Goal: Information Seeking & Learning: Learn about a topic

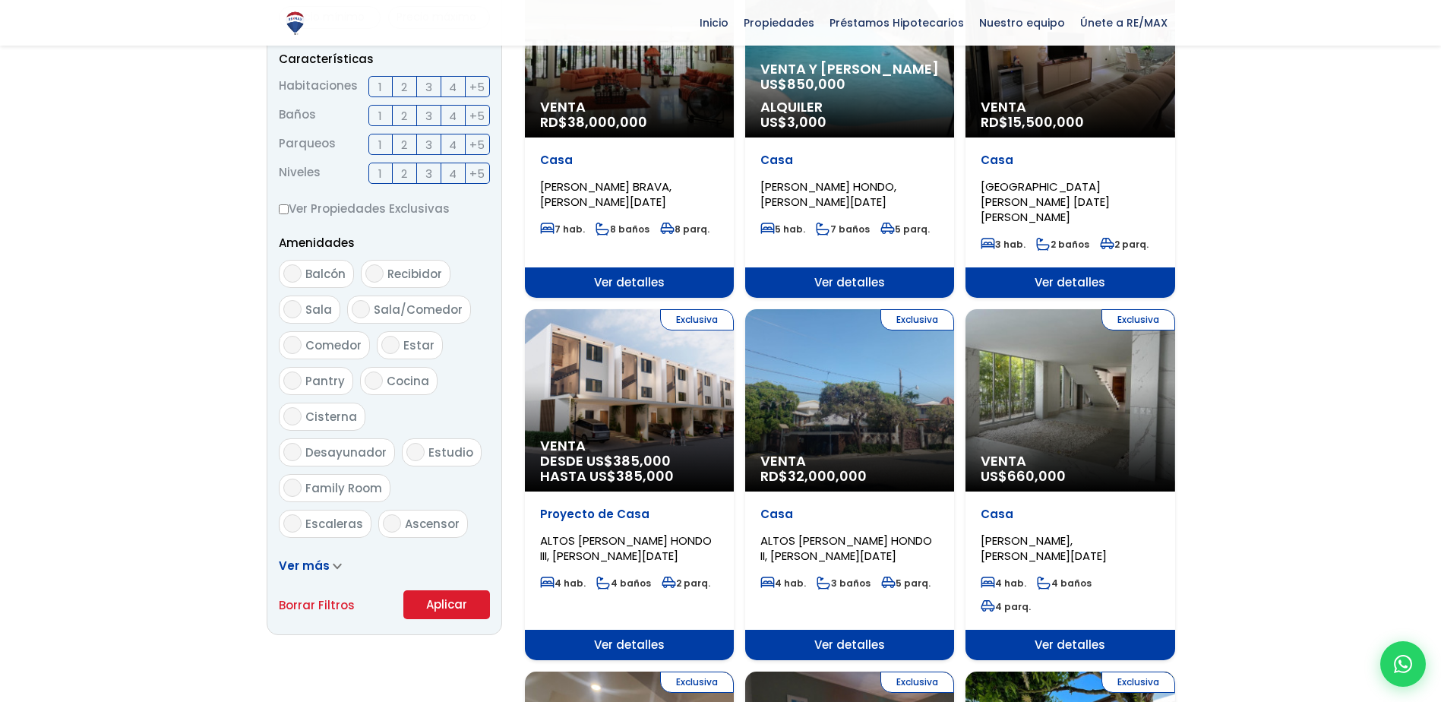
scroll to position [304, 0]
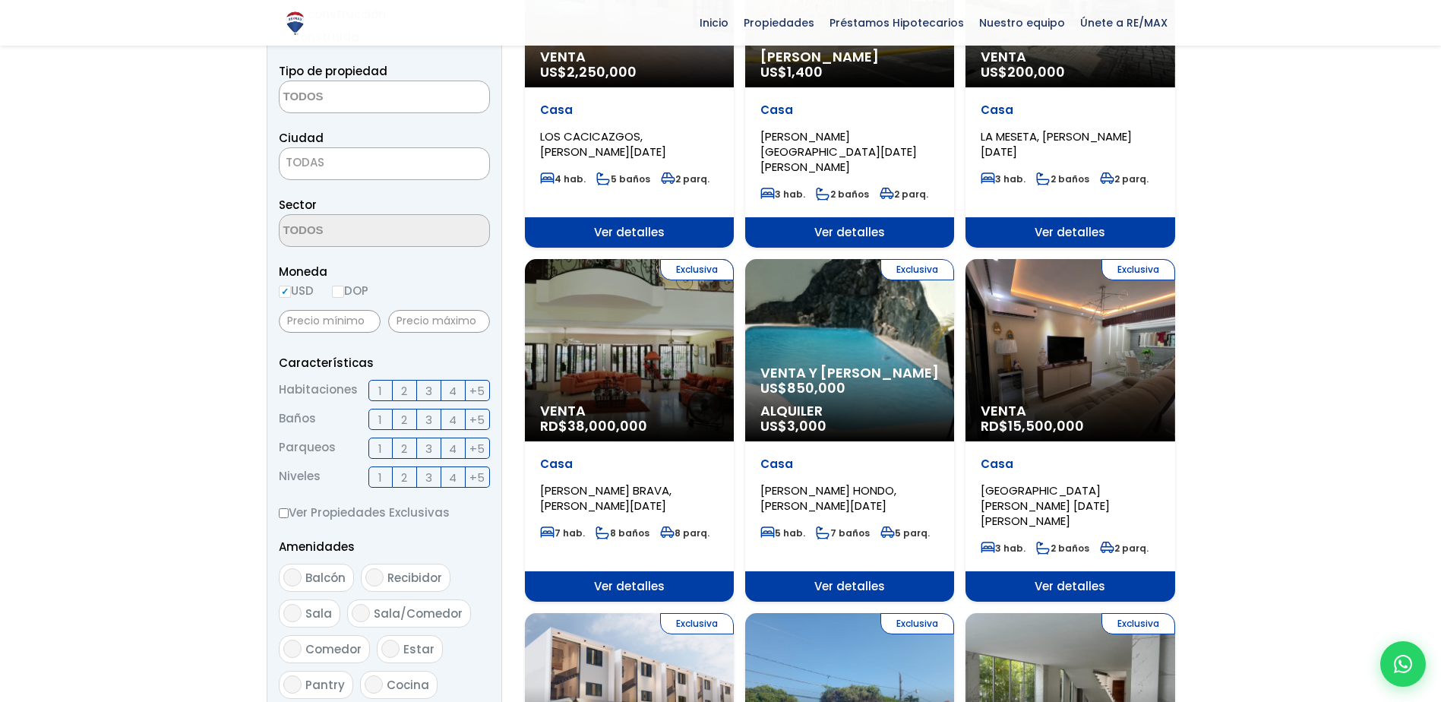
click at [407, 105] on textarea "Search" at bounding box center [353, 97] width 147 height 33
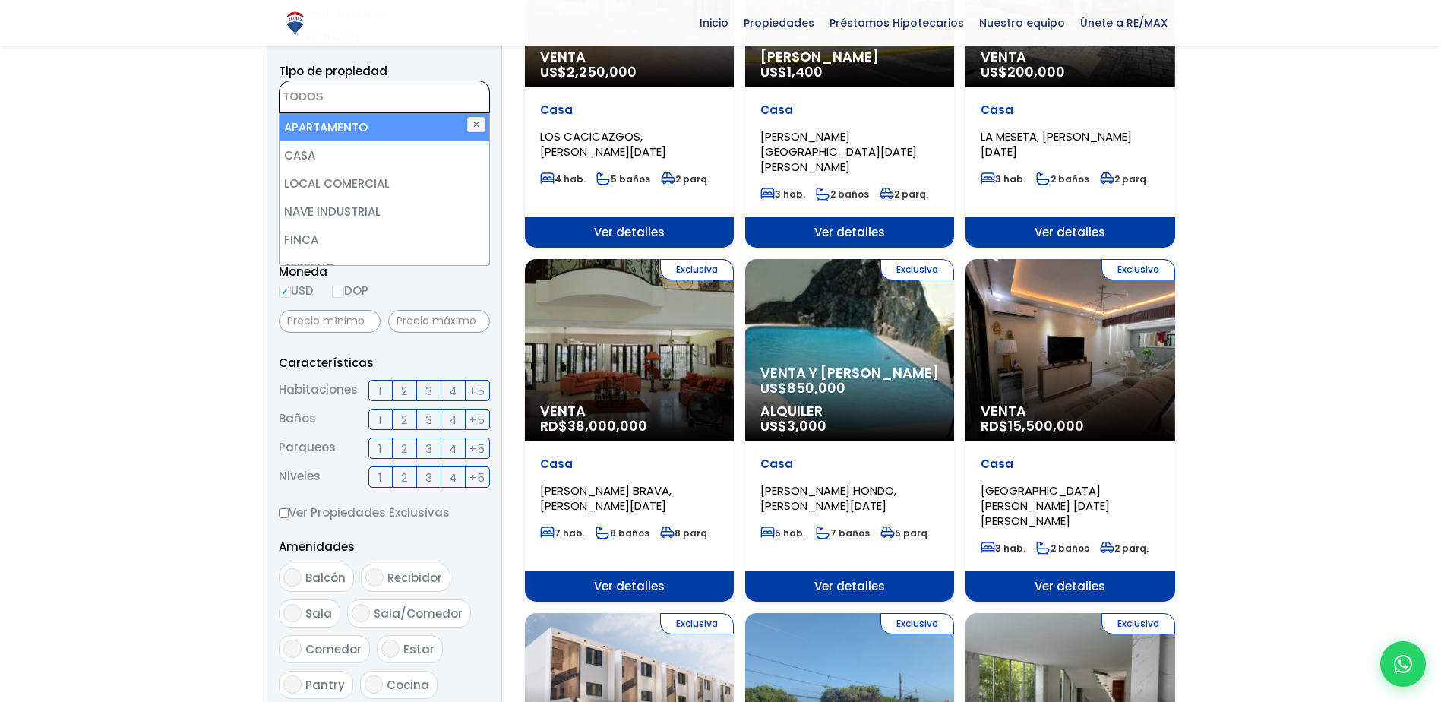
click at [407, 106] on textarea "Search" at bounding box center [353, 97] width 147 height 33
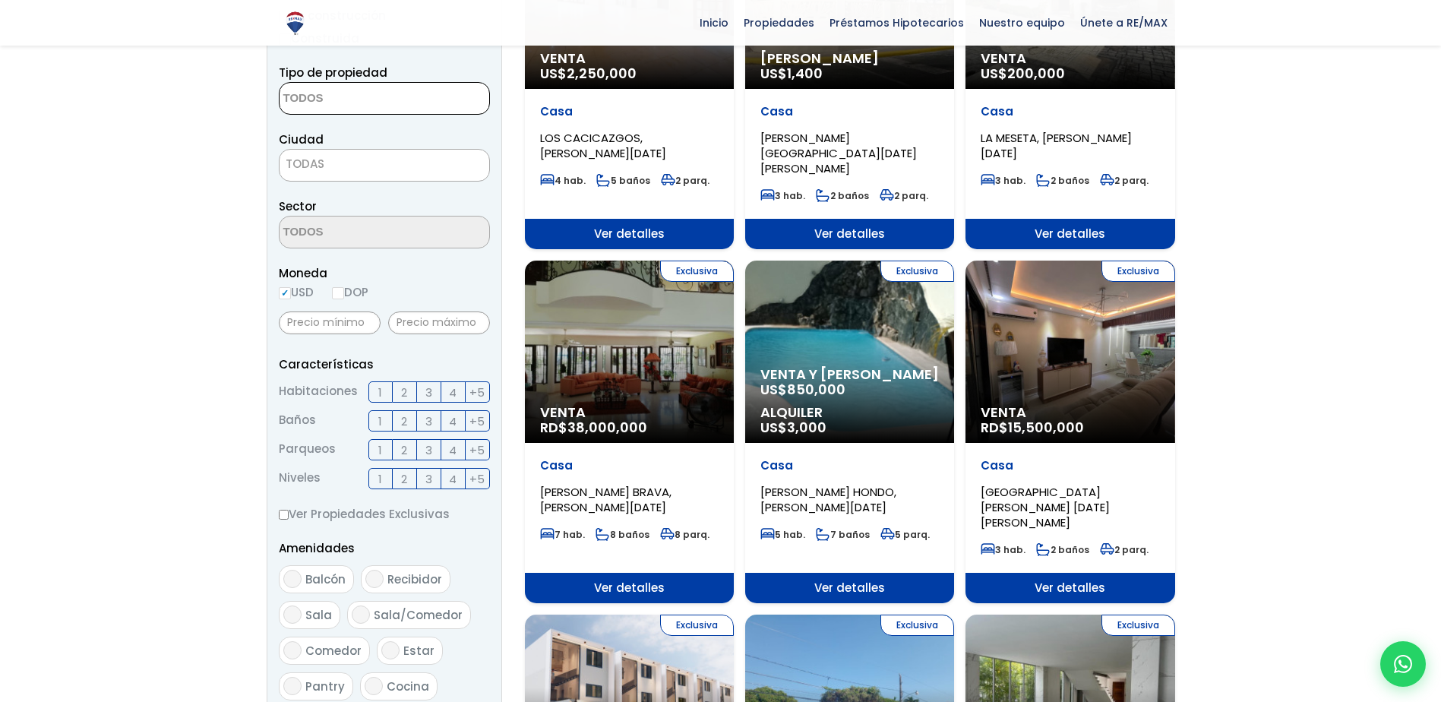
click at [407, 106] on textarea "Search" at bounding box center [353, 99] width 147 height 33
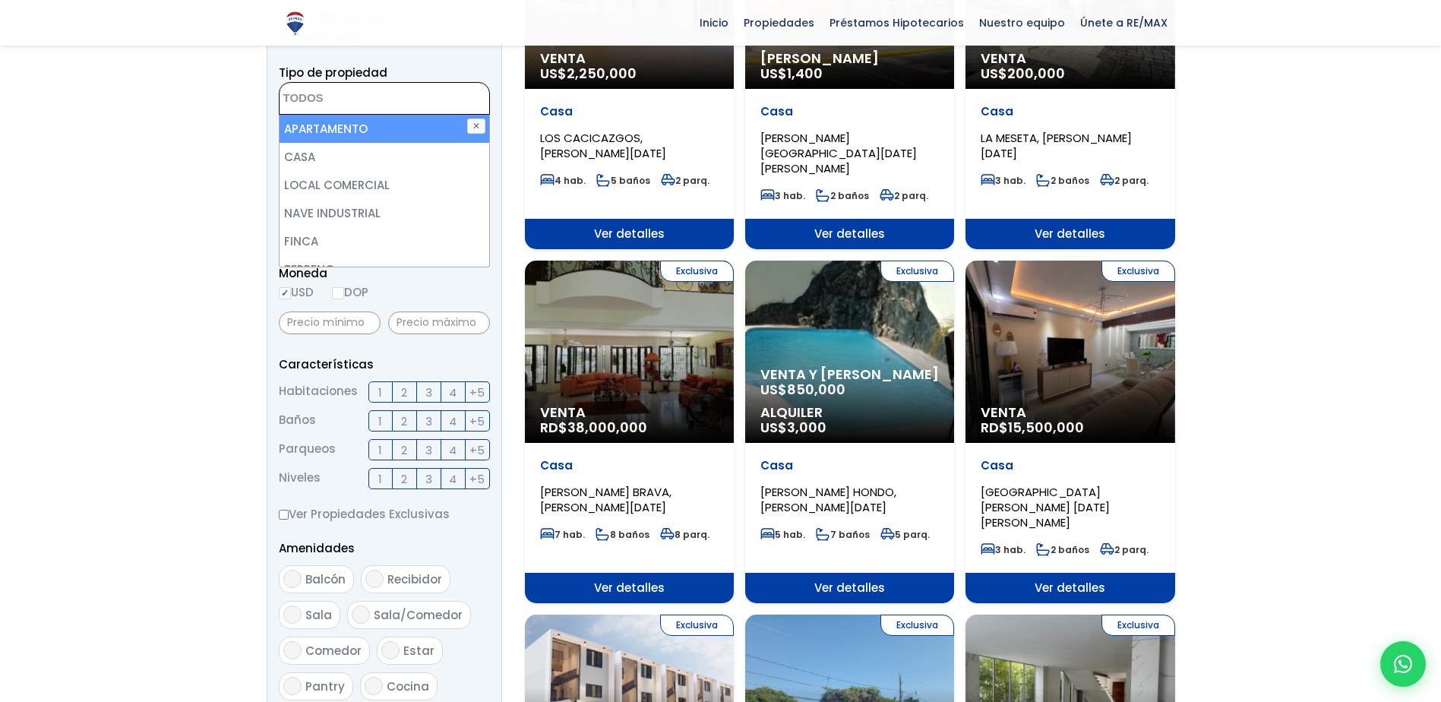
click at [407, 106] on textarea "Search" at bounding box center [353, 99] width 147 height 33
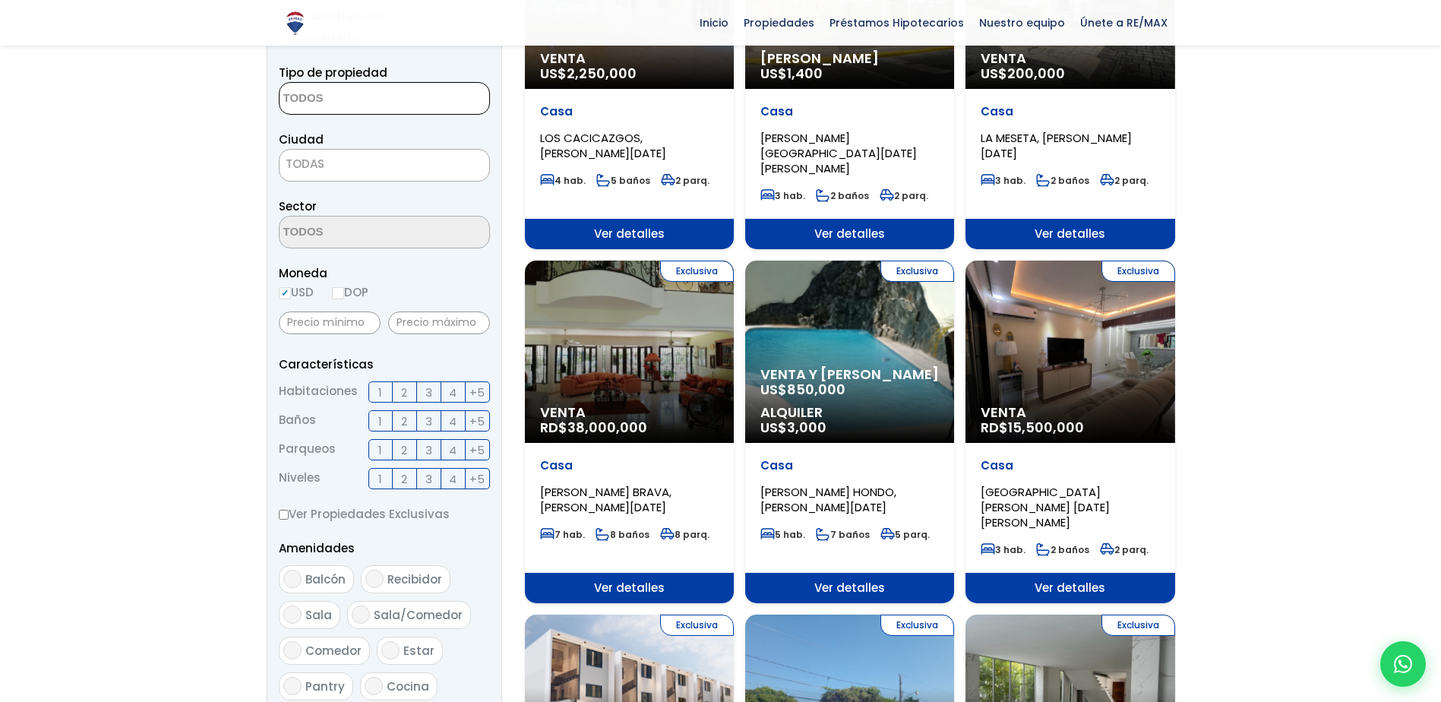
scroll to position [294, 0]
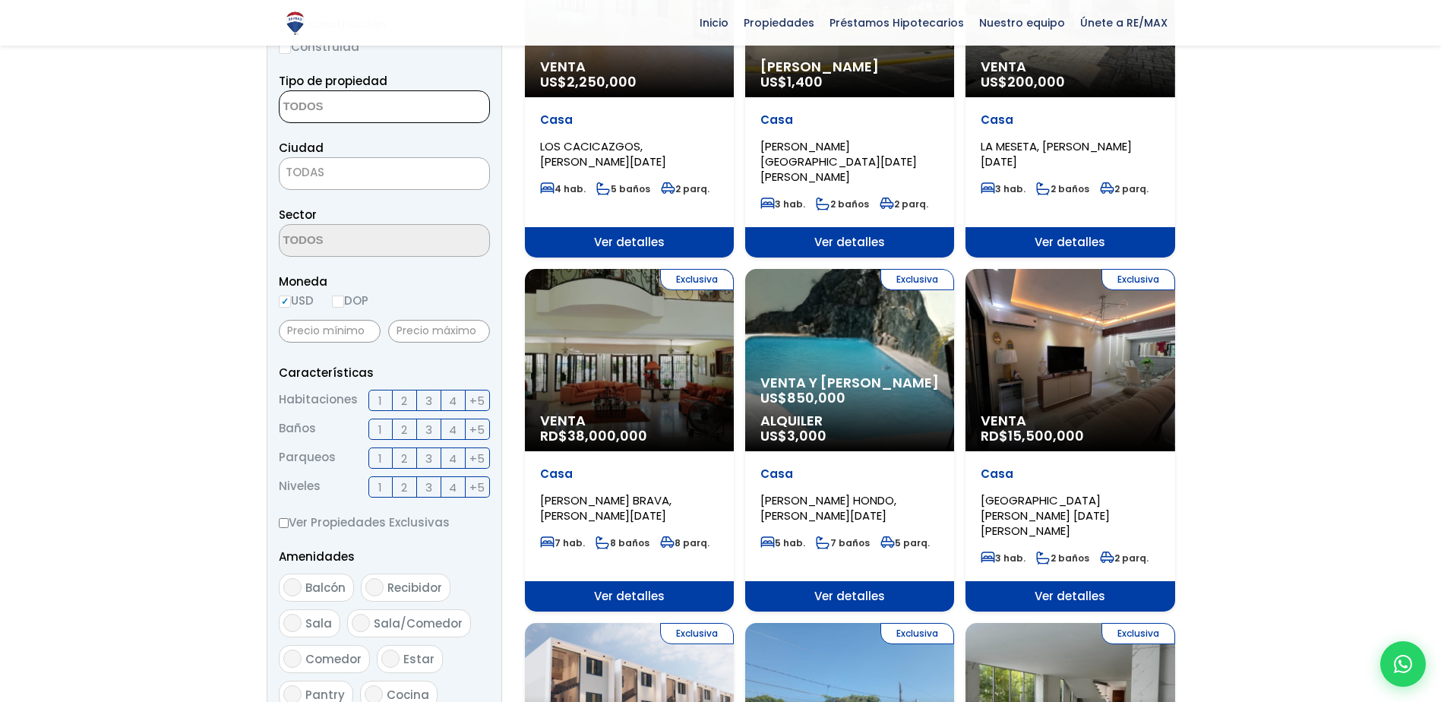
click at [407, 106] on textarea "Search" at bounding box center [353, 107] width 147 height 33
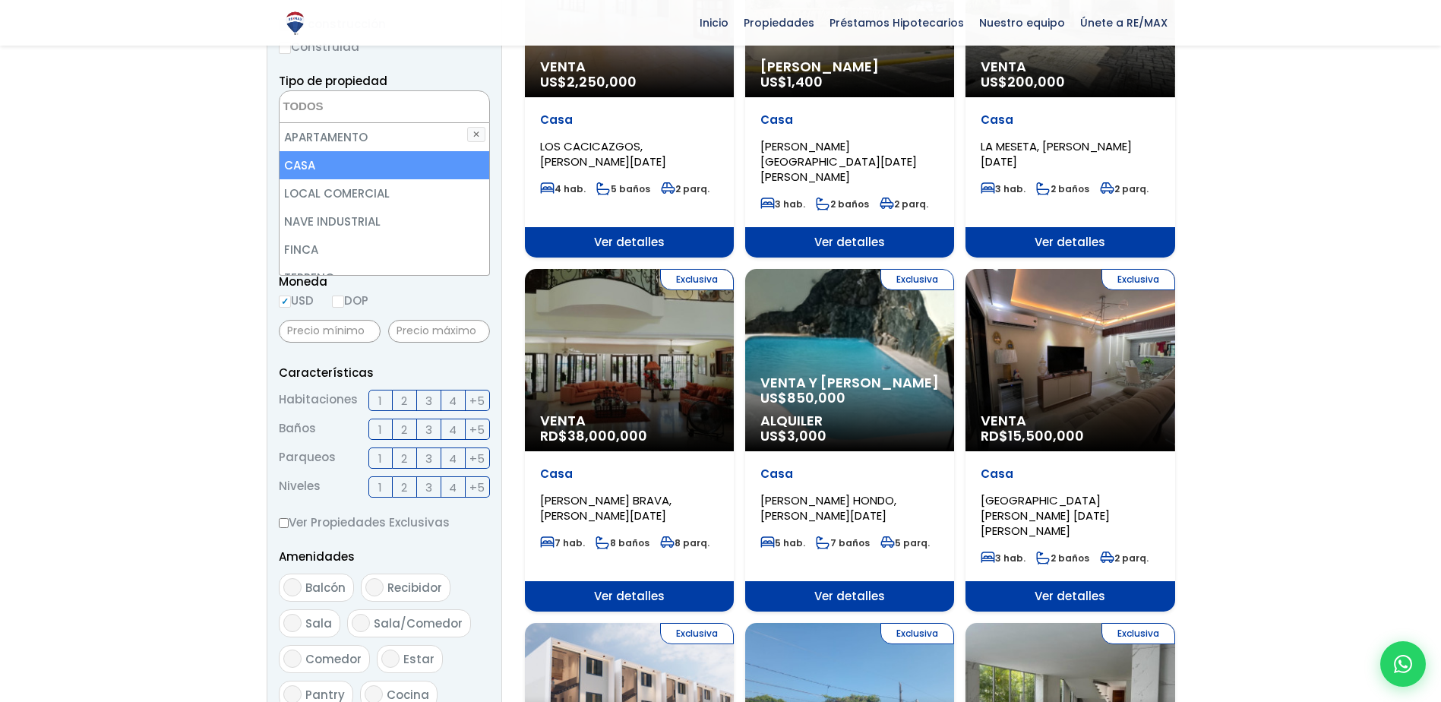
drag, startPoint x: 399, startPoint y: 163, endPoint x: 384, endPoint y: 149, distance: 20.4
click at [397, 157] on li "CASA" at bounding box center [385, 165] width 210 height 28
select select "house"
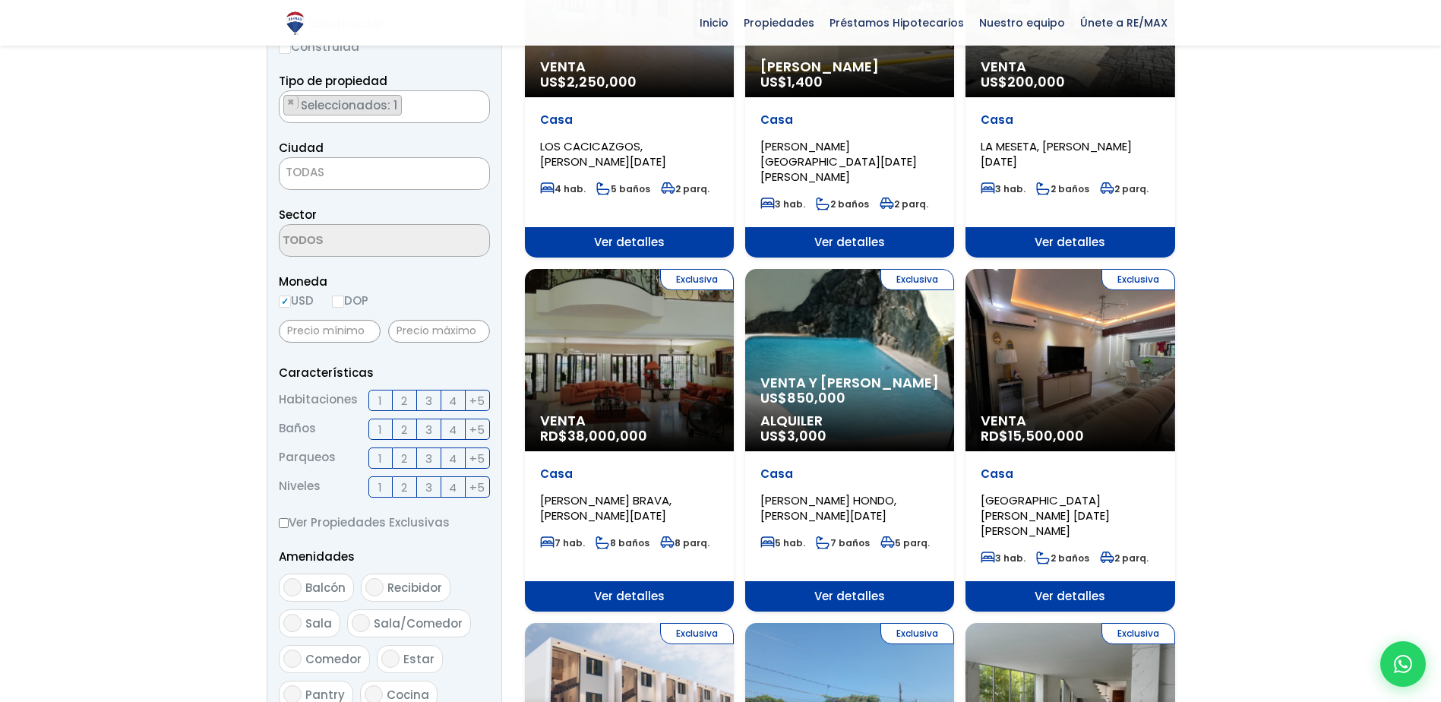
drag, startPoint x: 147, startPoint y: 130, endPoint x: 210, endPoint y: 147, distance: 64.5
click at [444, 163] on div "Ciudad SANTO DOMINGO DE GUZMÁN SANTO DOMINGO ESTE SANTO DOMINGO OESTE SANTO DOM…" at bounding box center [384, 164] width 211 height 52
drag, startPoint x: 444, startPoint y: 164, endPoint x: 388, endPoint y: 261, distance: 111.3
click at [388, 261] on form "Comprar Alquilar En construcción Construida Tipo de propiedad APARTAMENTO CASA …" at bounding box center [384, 444] width 211 height 975
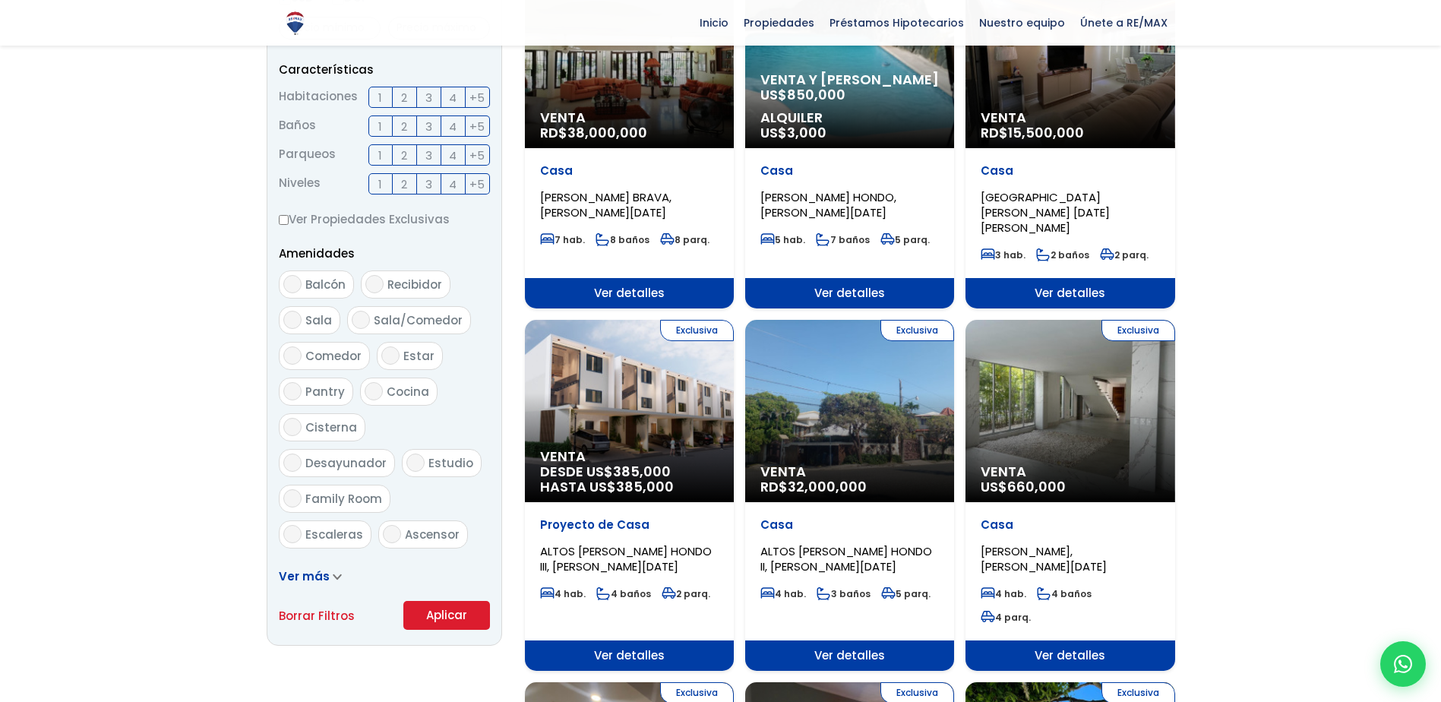
scroll to position [598, 0]
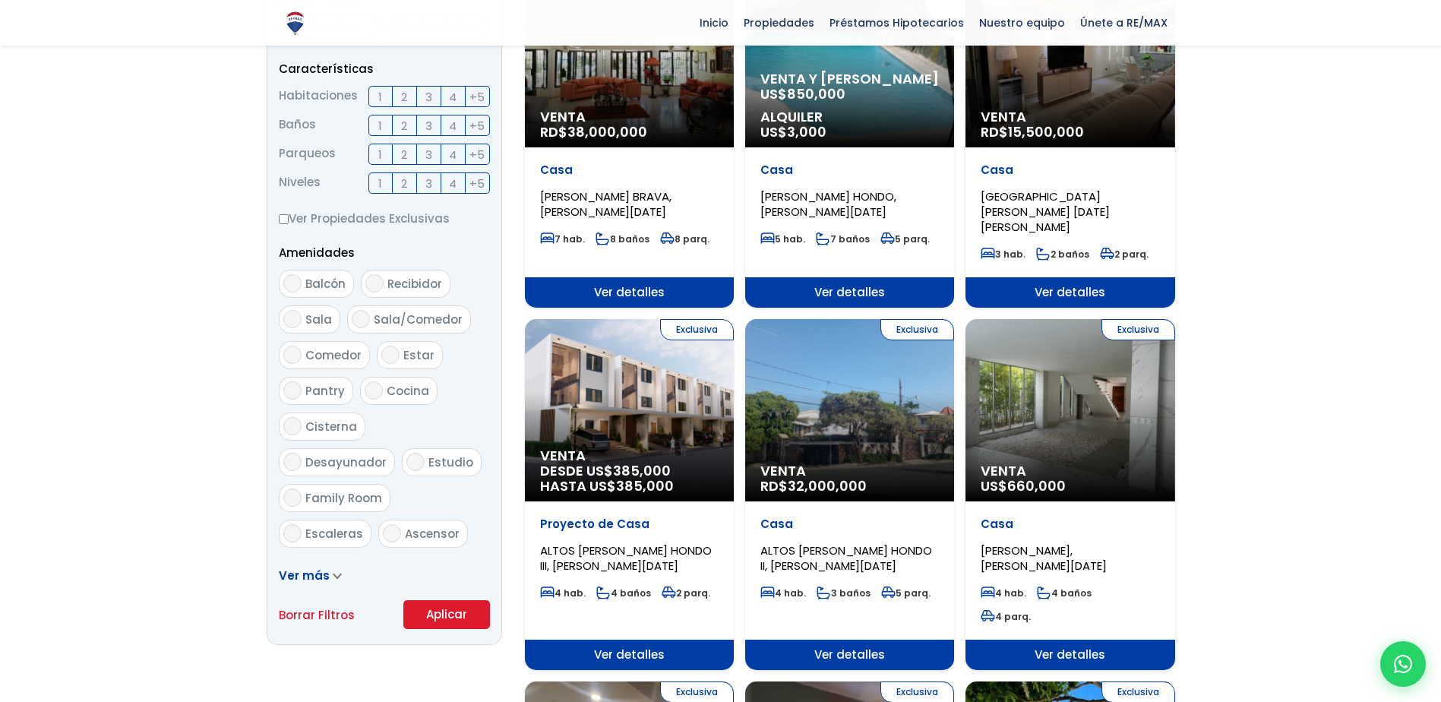
click at [457, 620] on button "Aplicar" at bounding box center [446, 614] width 87 height 29
click at [457, 611] on button "Aplicar" at bounding box center [446, 614] width 87 height 29
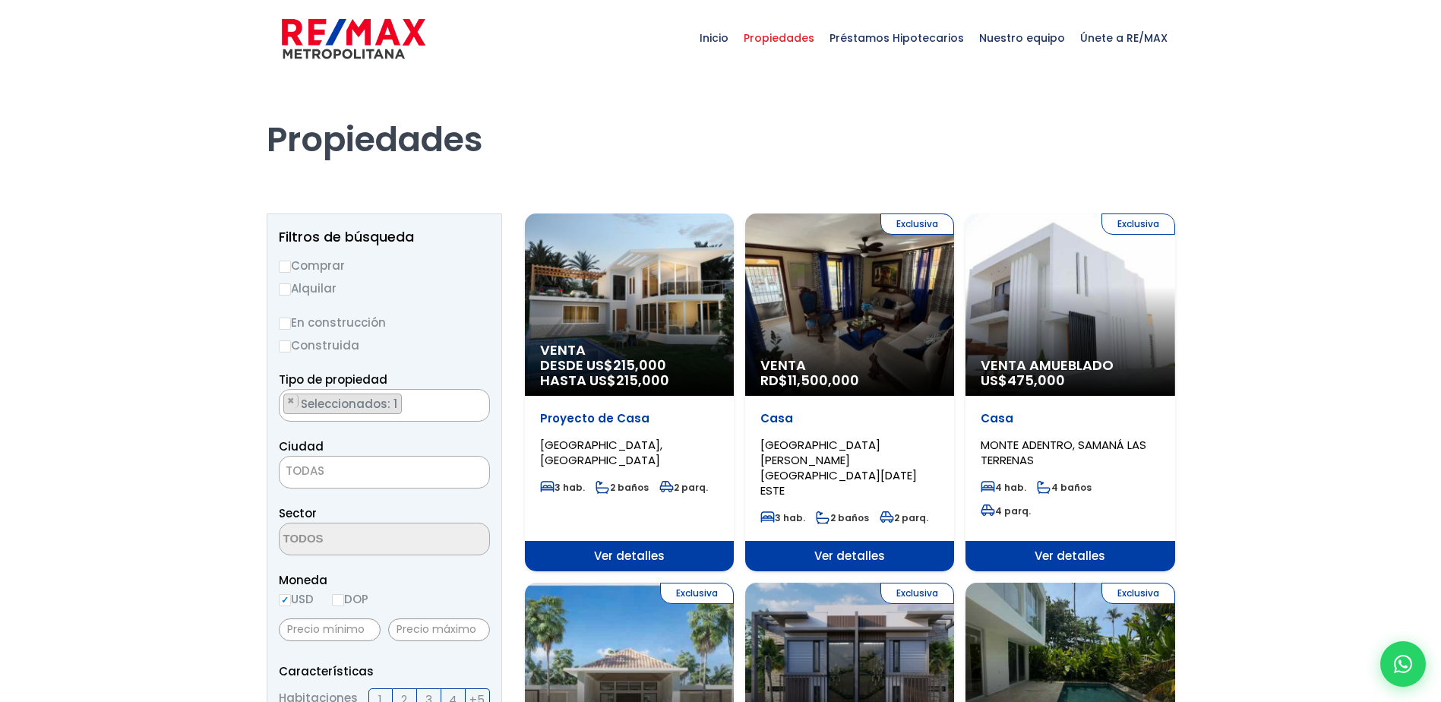
click at [850, 150] on h1 "Propiedades" at bounding box center [721, 119] width 908 height 84
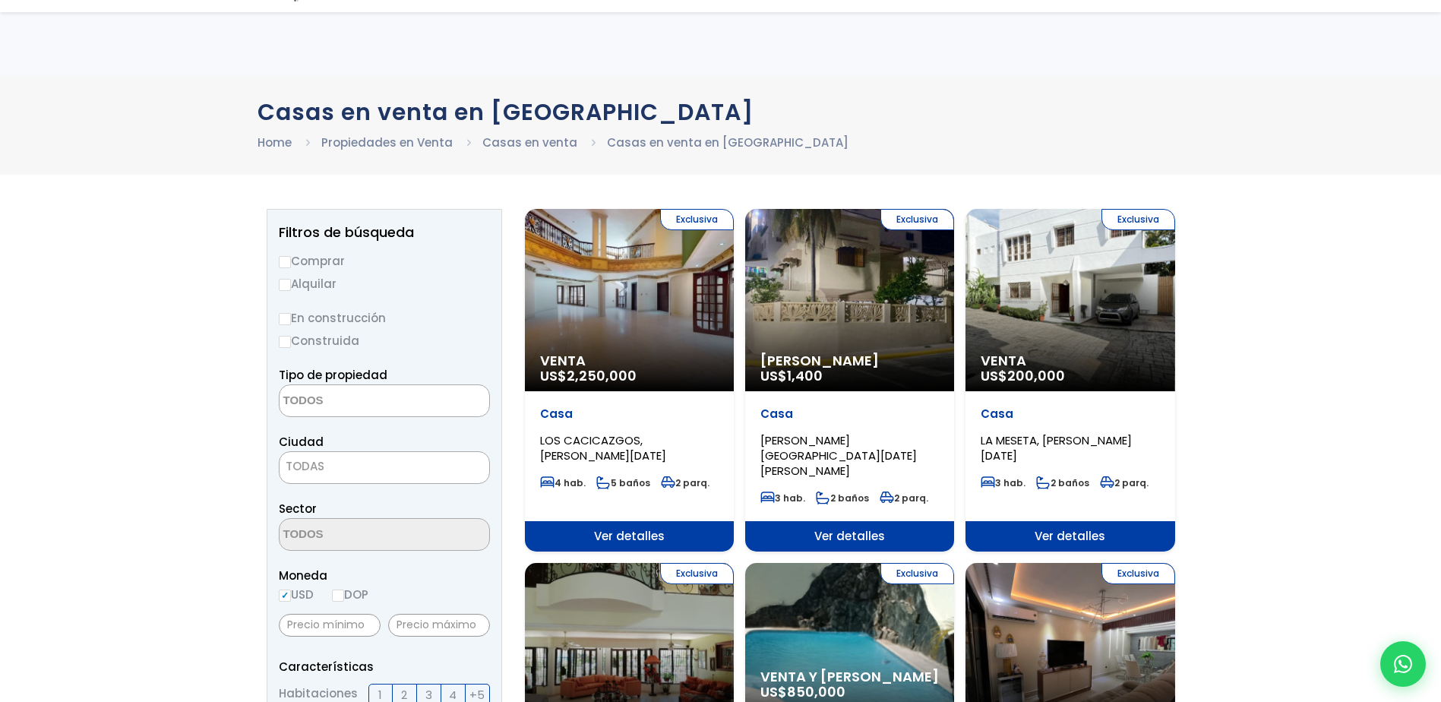
select select "house"
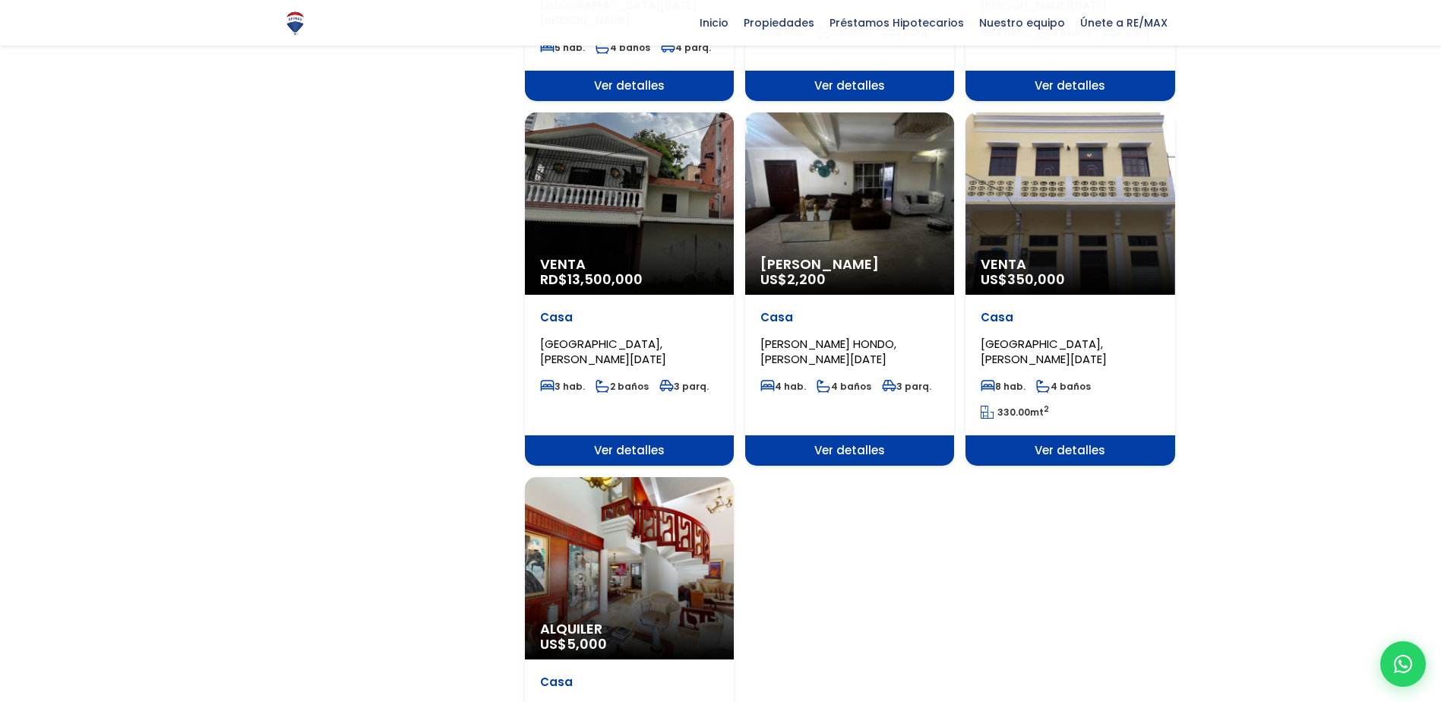
scroll to position [1661, 0]
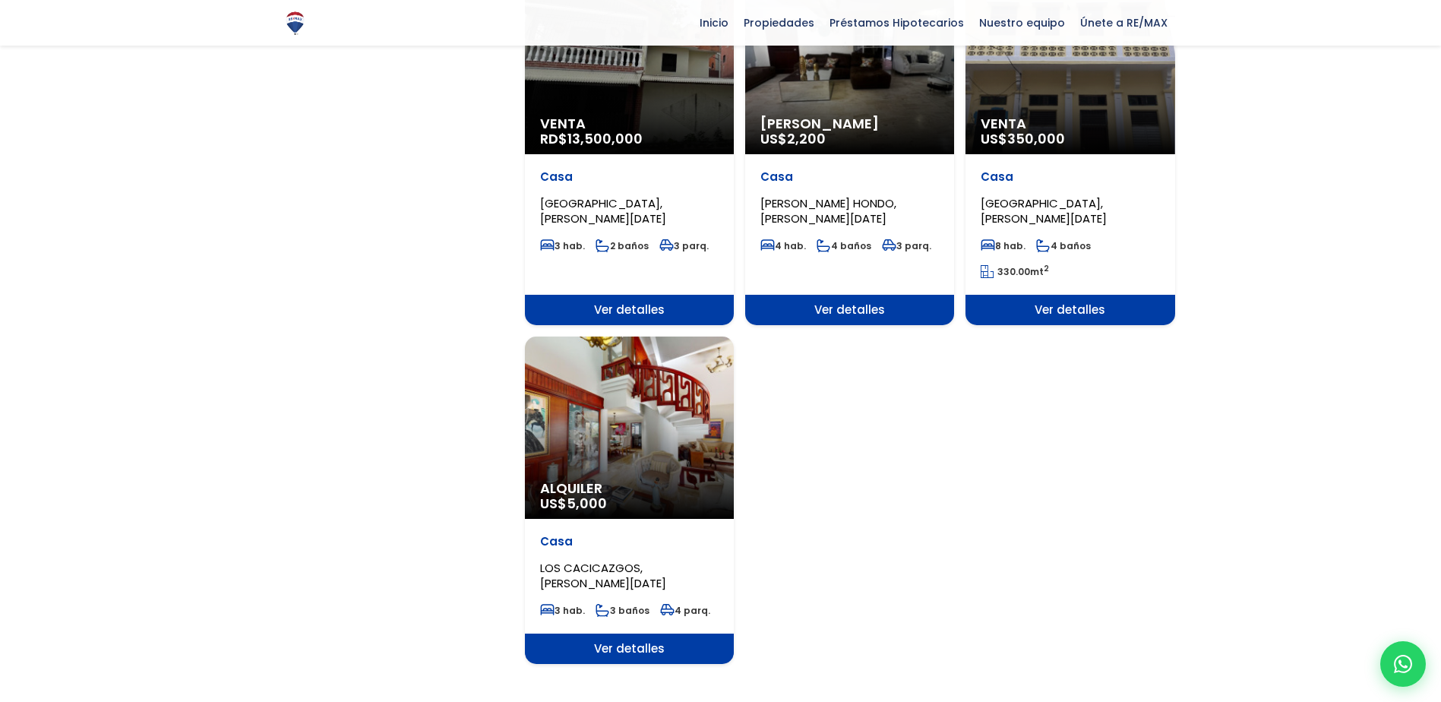
click at [822, 701] on link "2" at bounding box center [821, 714] width 6 height 16
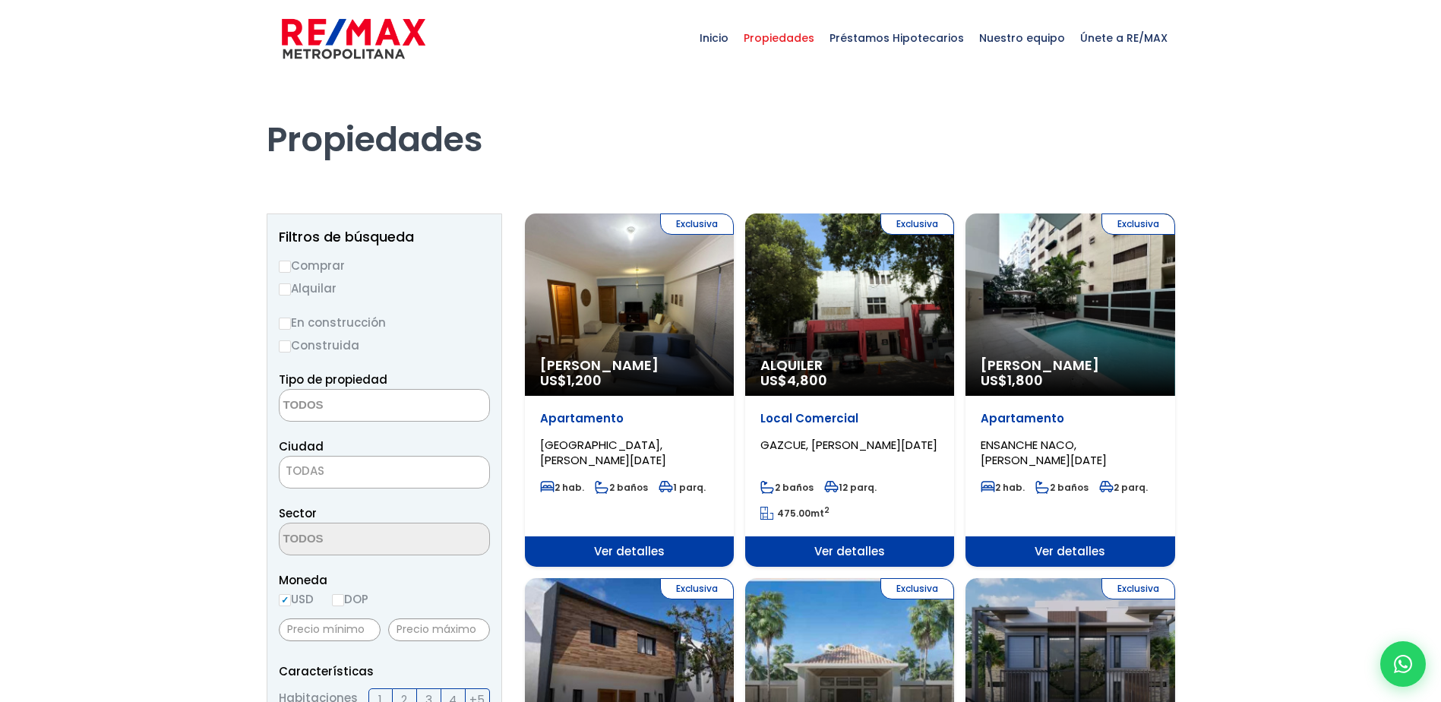
select select
drag, startPoint x: 1199, startPoint y: 135, endPoint x: 1227, endPoint y: 255, distance: 123.3
click at [284, 270] on input "Comprar" at bounding box center [285, 267] width 12 height 12
radio input "true"
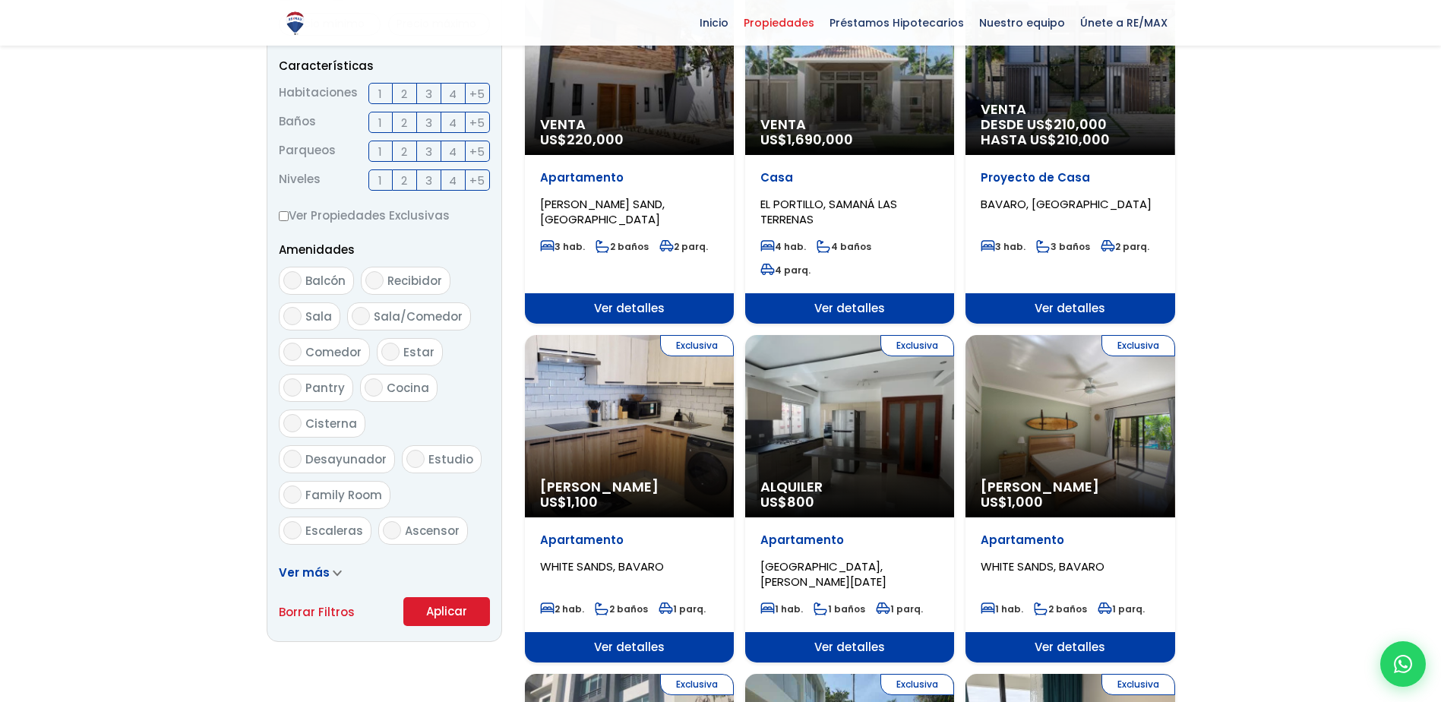
scroll to position [684, 0]
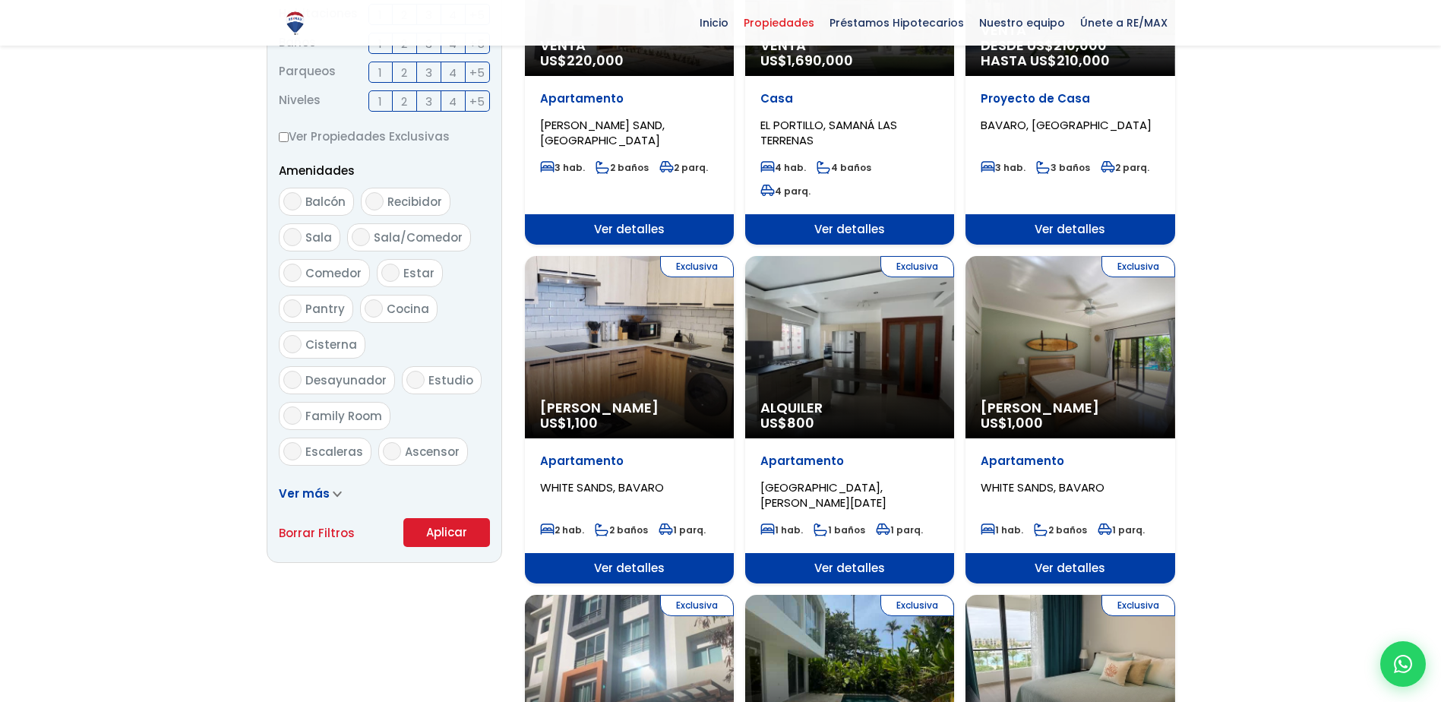
click at [457, 529] on button "Aplicar" at bounding box center [446, 532] width 87 height 29
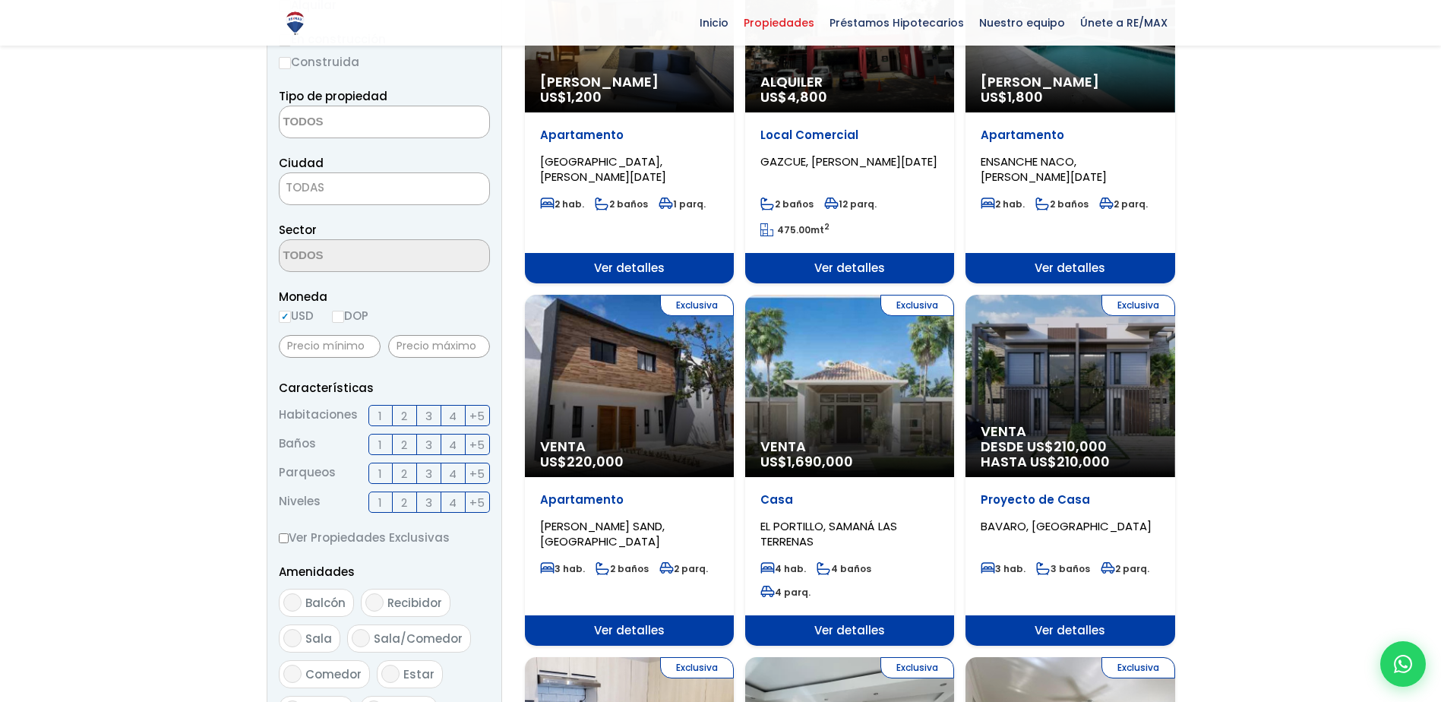
scroll to position [186, 0]
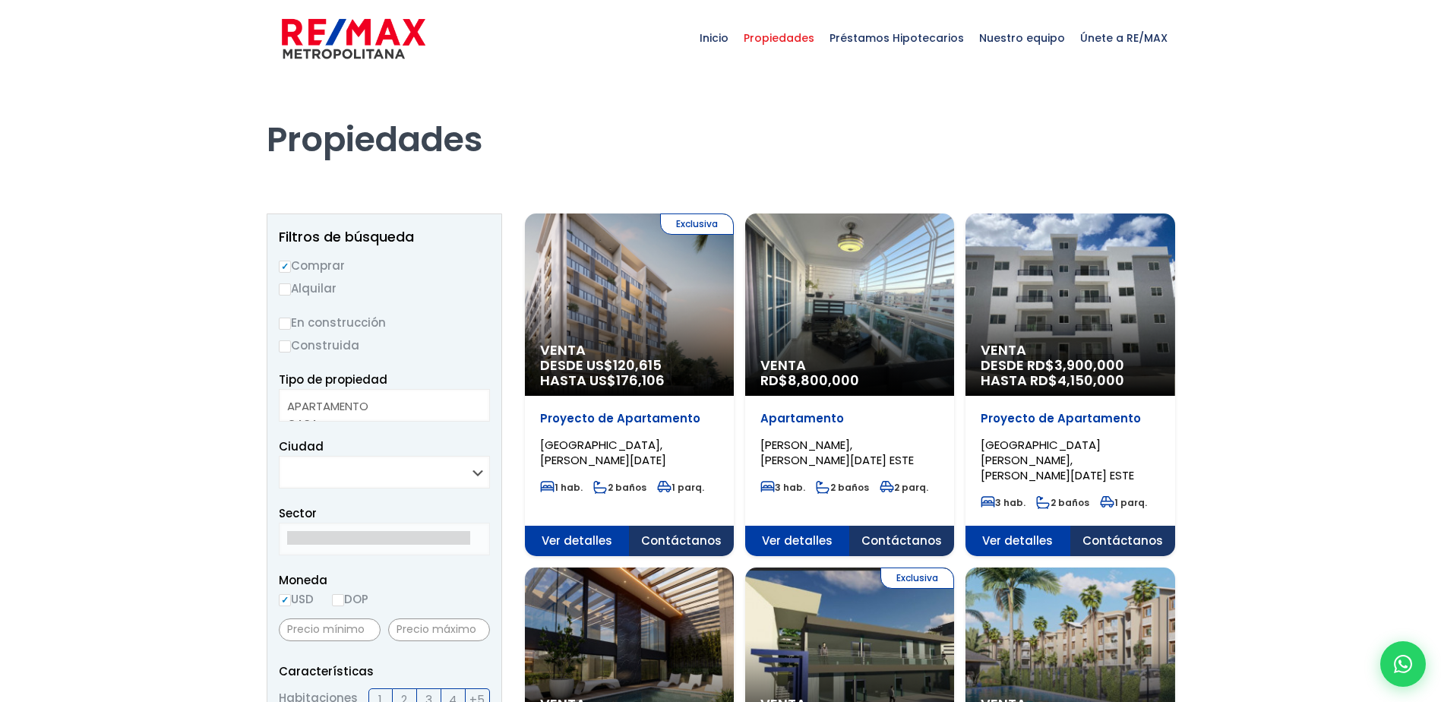
select select
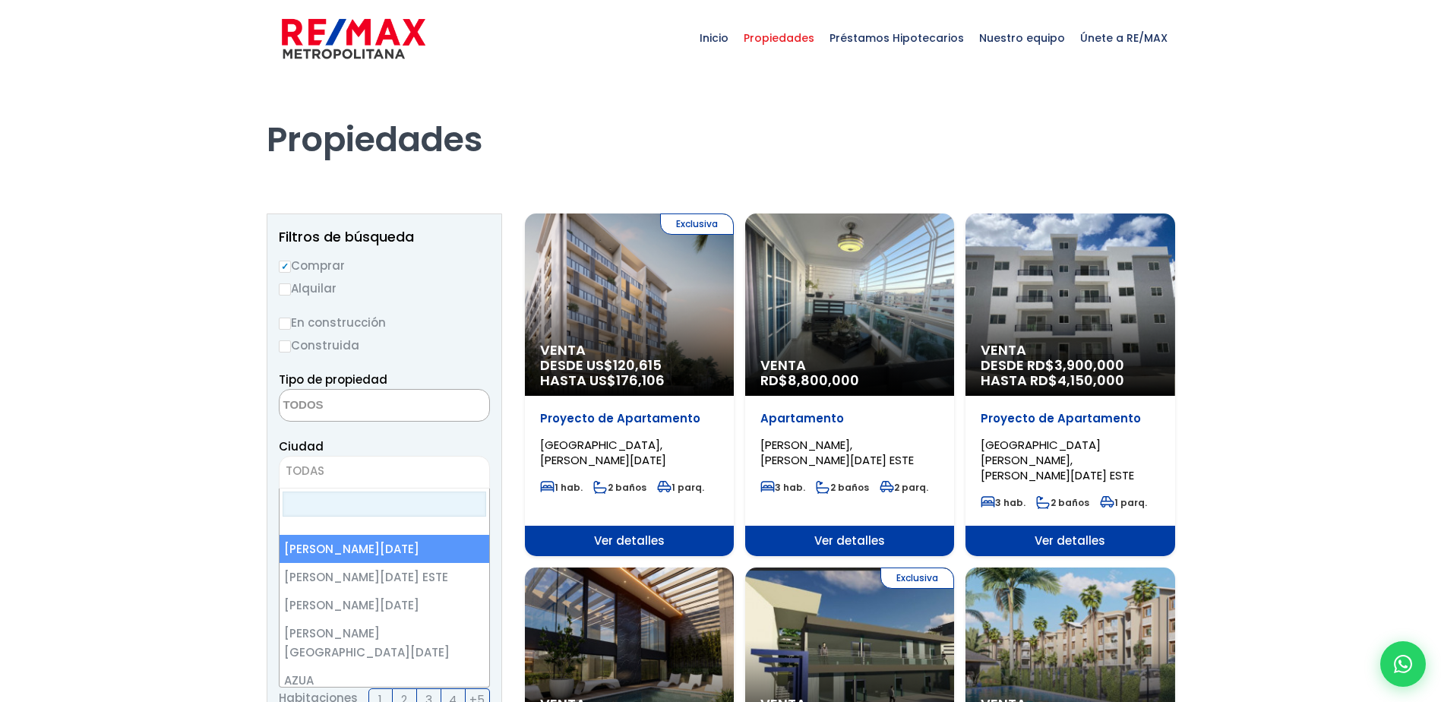
drag, startPoint x: 344, startPoint y: 458, endPoint x: 339, endPoint y: 447, distance: 12.6
click at [343, 454] on div "Ciudad SANTO DOMINGO DE GUZMÁN SANTO DOMINGO ESTE SANTO DOMINGO OESTE SANTO DOM…" at bounding box center [384, 463] width 211 height 52
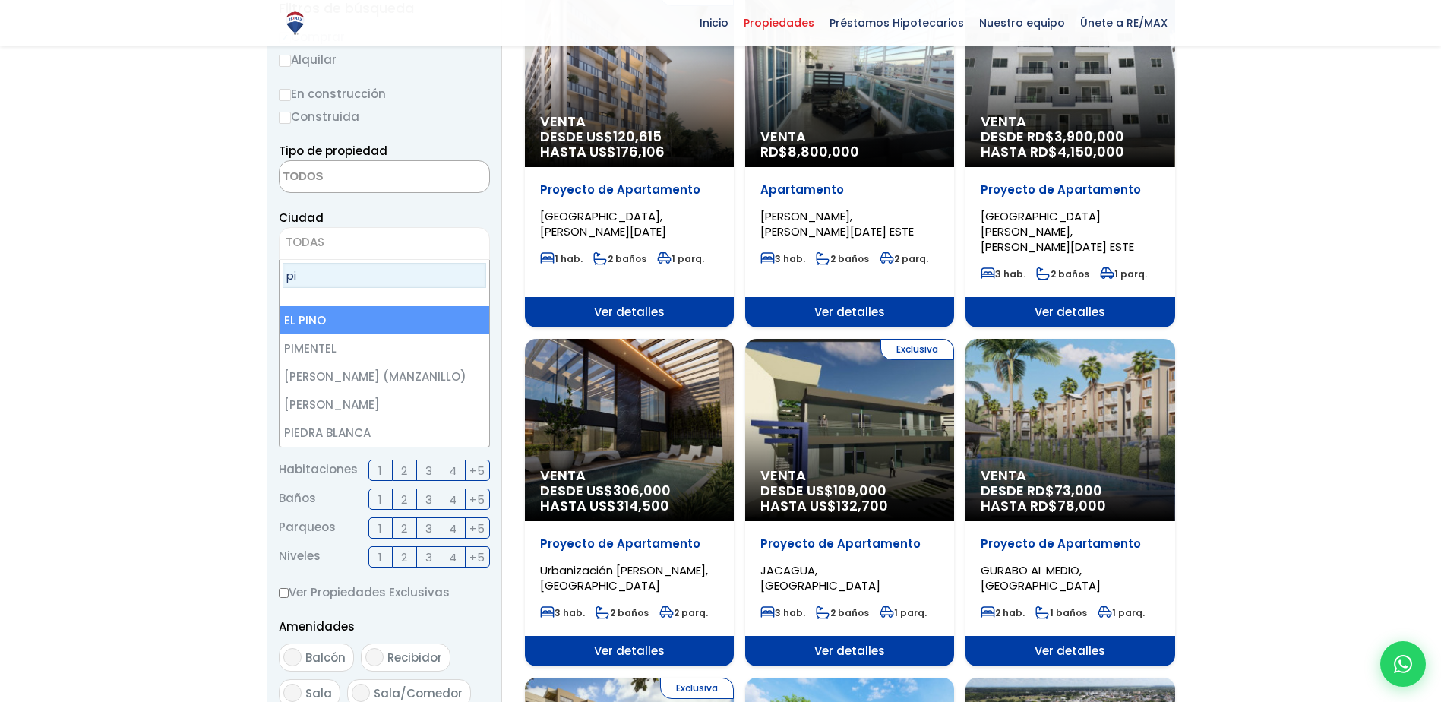
type input "p"
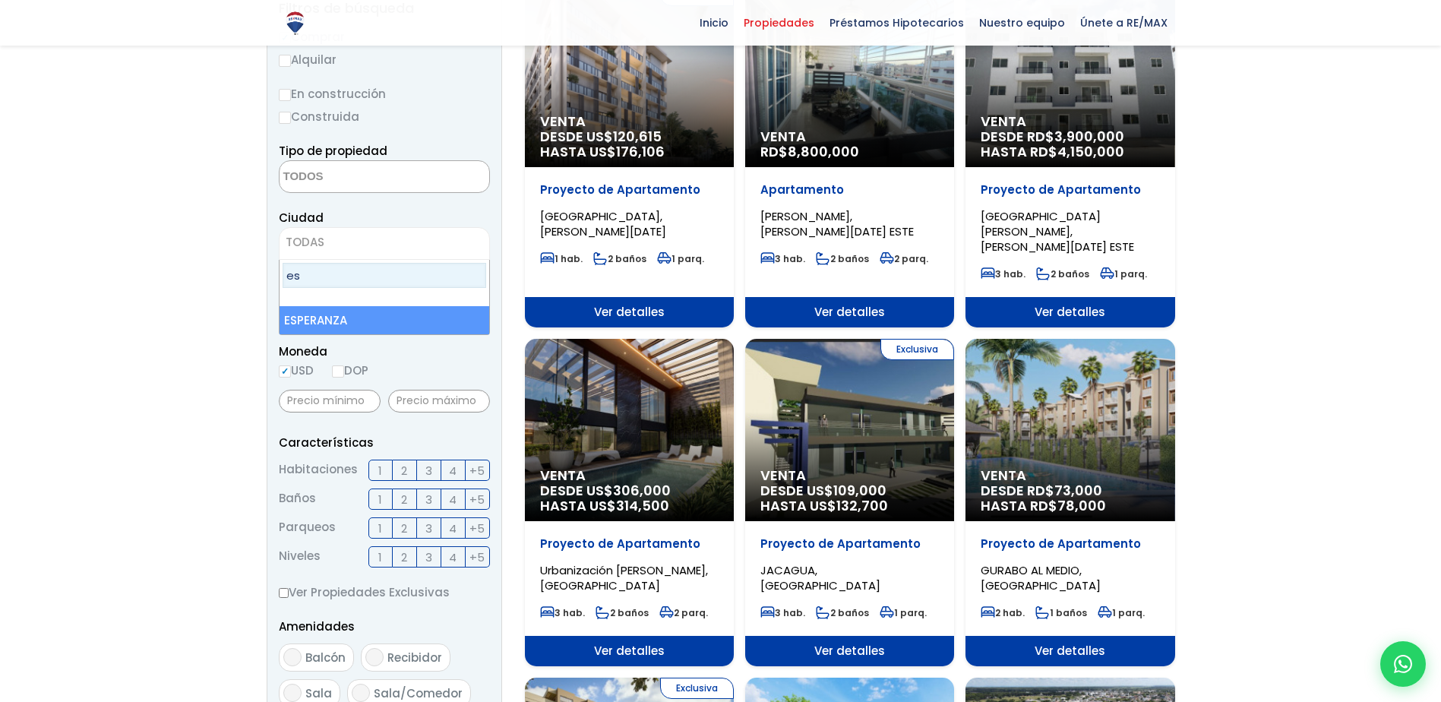
type input "e"
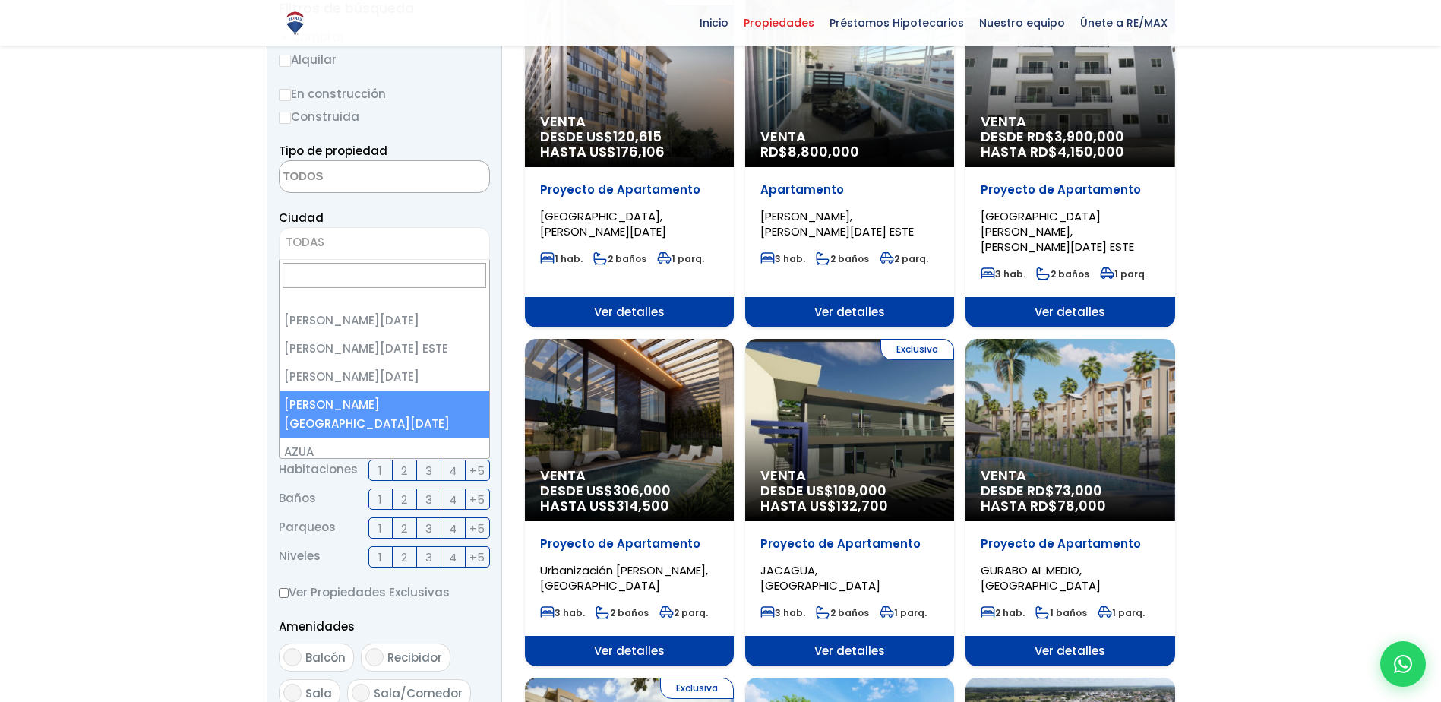
select select "150"
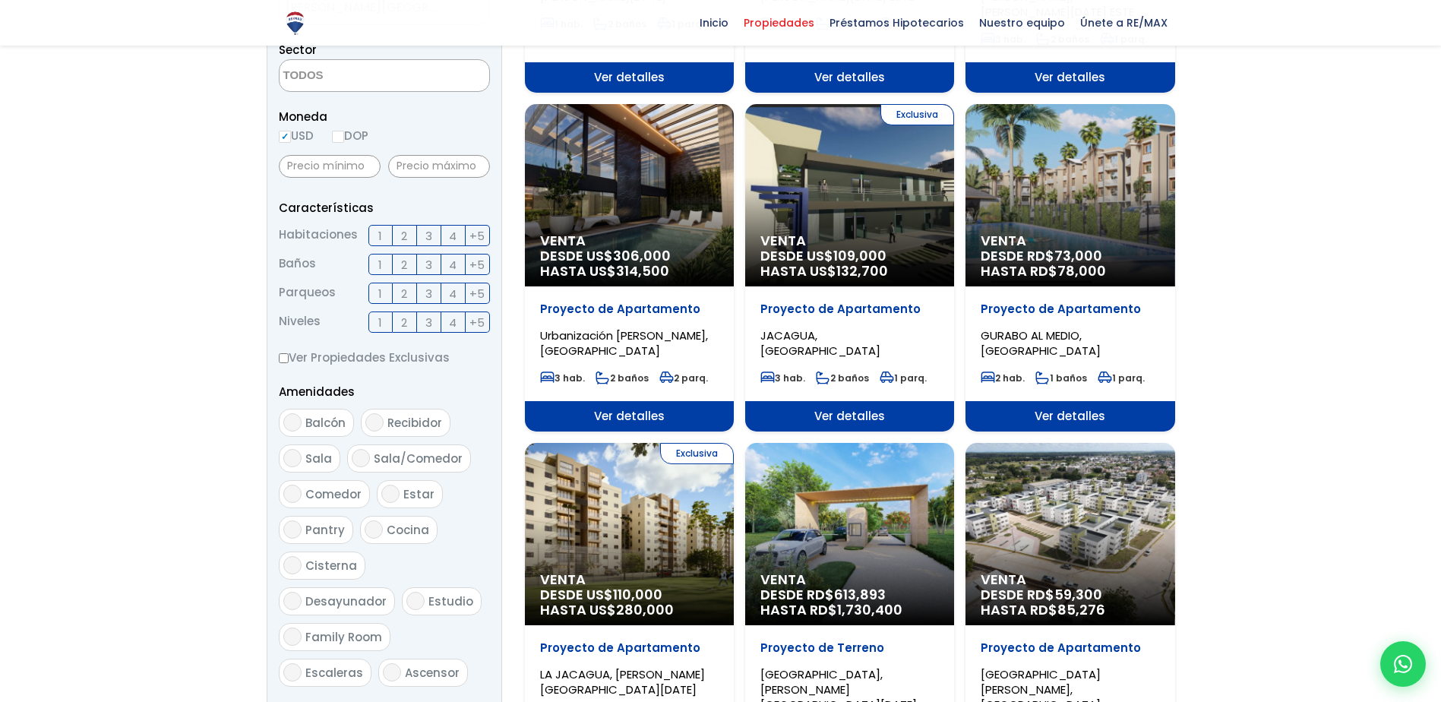
scroll to position [608, 0]
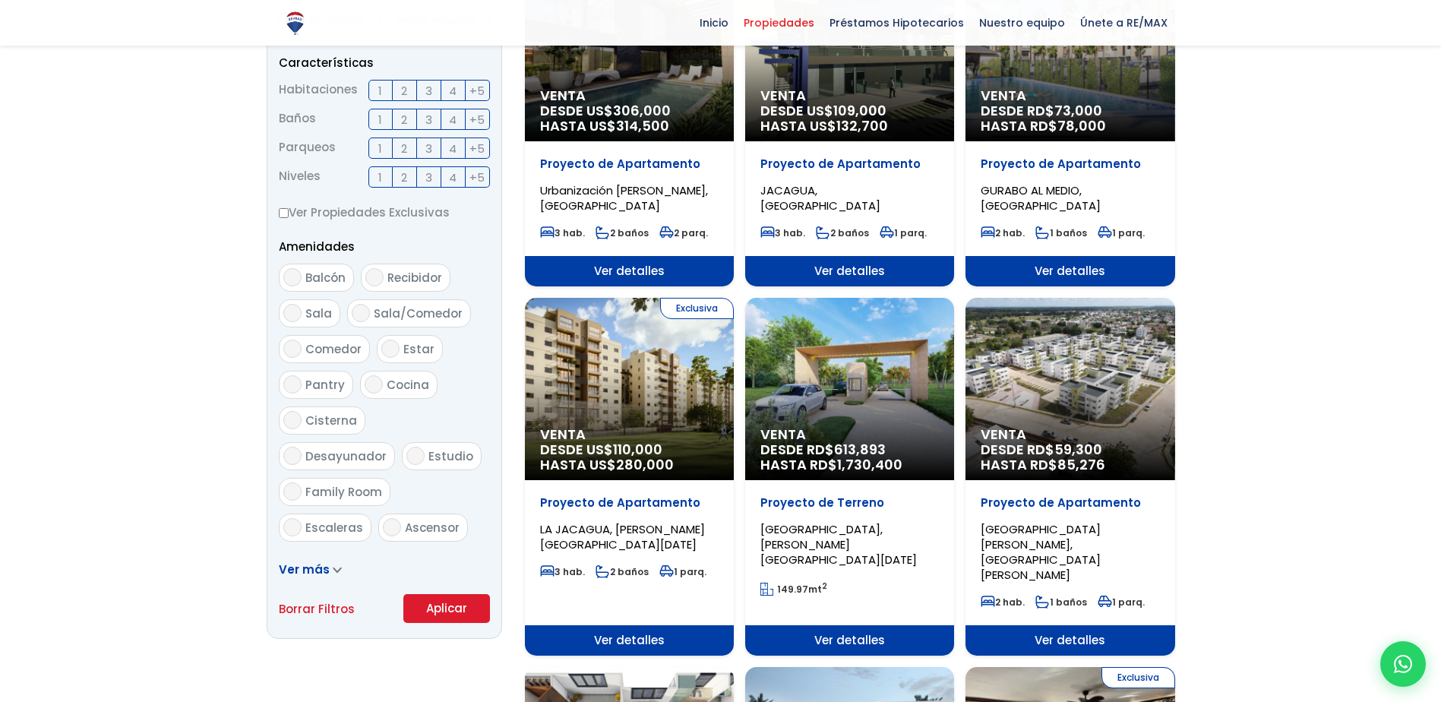
click at [456, 593] on form "Comprar Alquilar En construcción Construida Tipo de propiedad APARTAMENTO CASA …" at bounding box center [384, 135] width 211 height 975
drag, startPoint x: 457, startPoint y: 597, endPoint x: 465, endPoint y: 595, distance: 7.9
click at [465, 595] on button "Aplicar" at bounding box center [446, 608] width 87 height 29
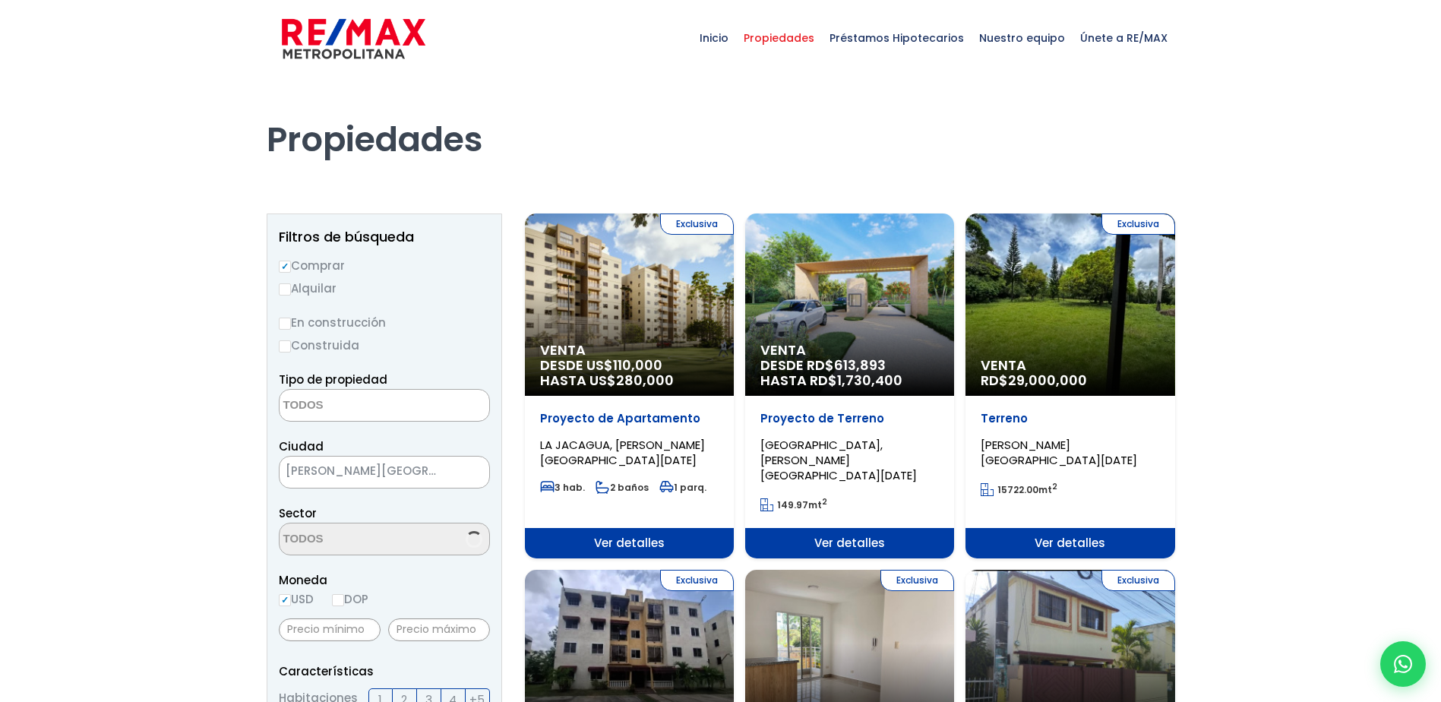
select select
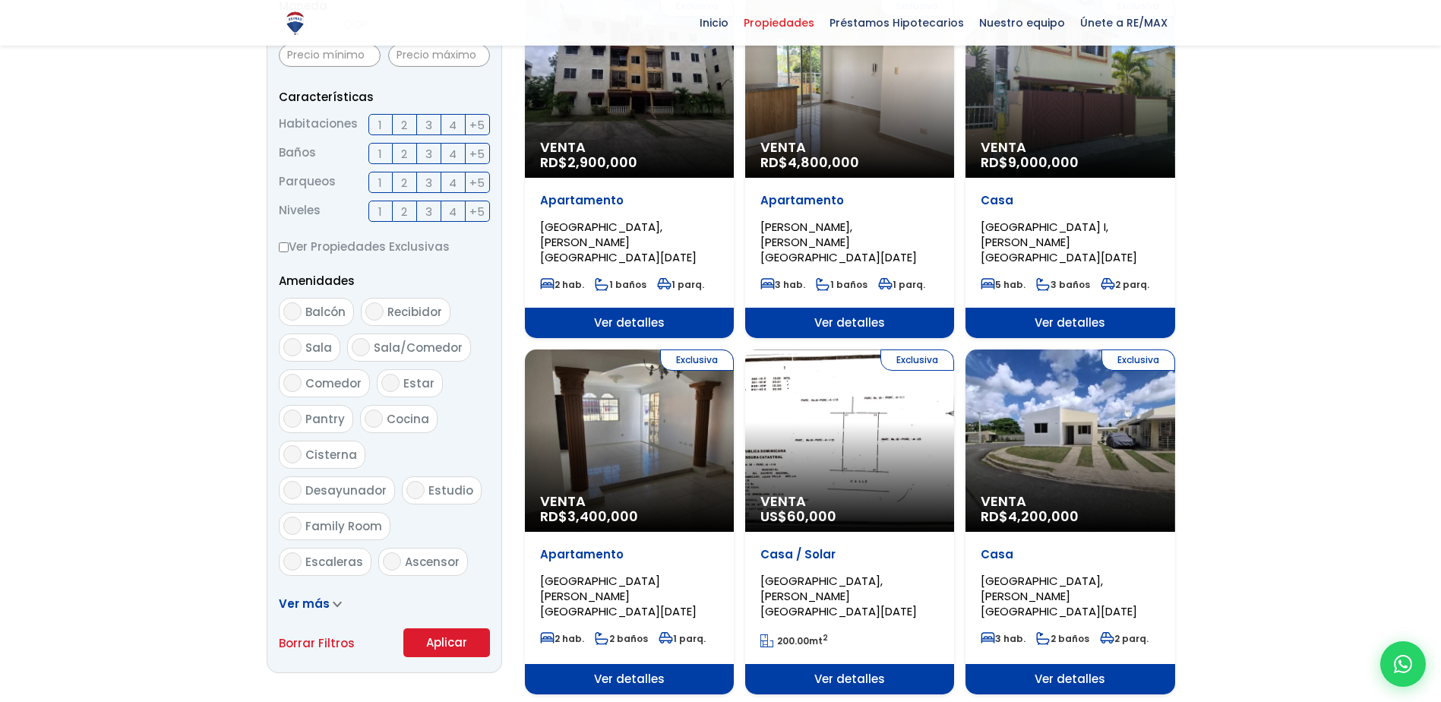
scroll to position [684, 0]
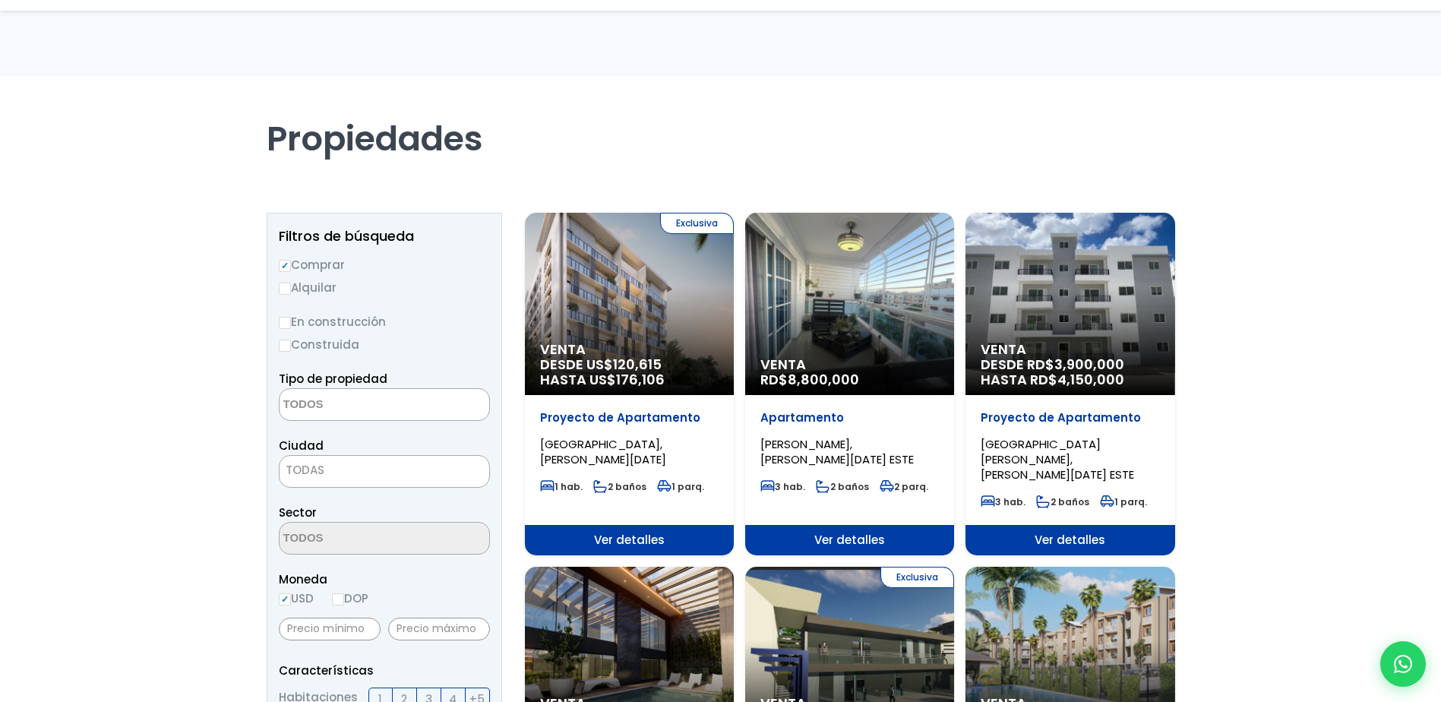
select select
select select "150"
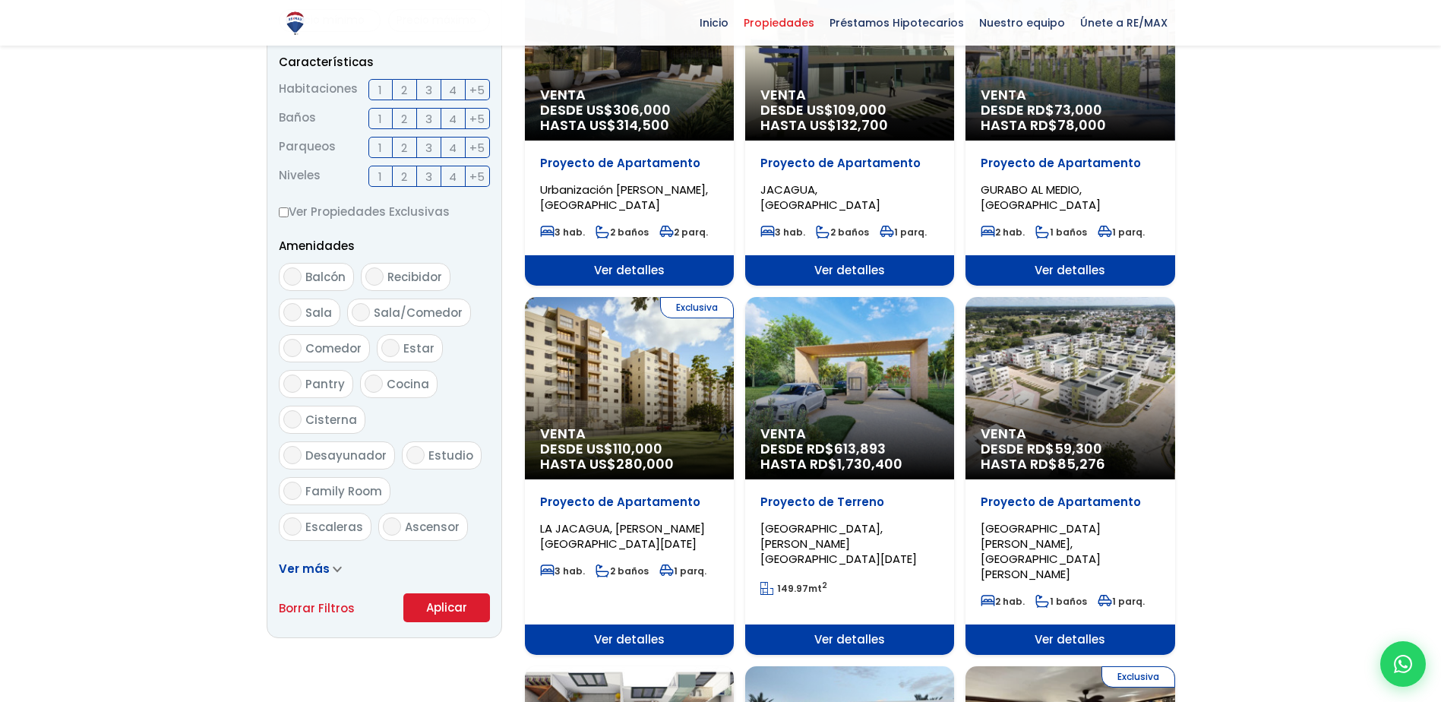
scroll to position [608, 0]
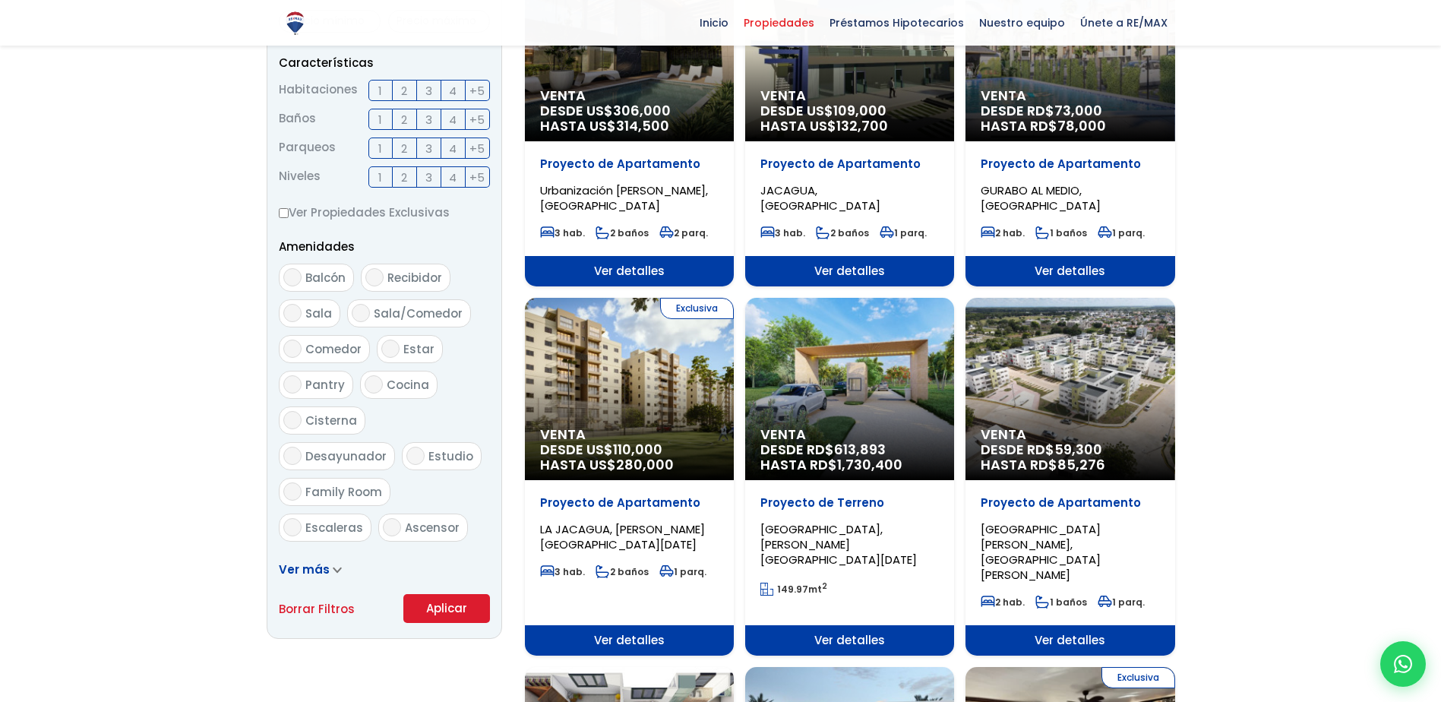
click at [42, 1] on div "Inicio Propiedades Préstamos Hipotecarios Calculadora de préstamos Nuestro equi…" at bounding box center [720, 23] width 1441 height 46
